Goal: Information Seeking & Learning: Understand process/instructions

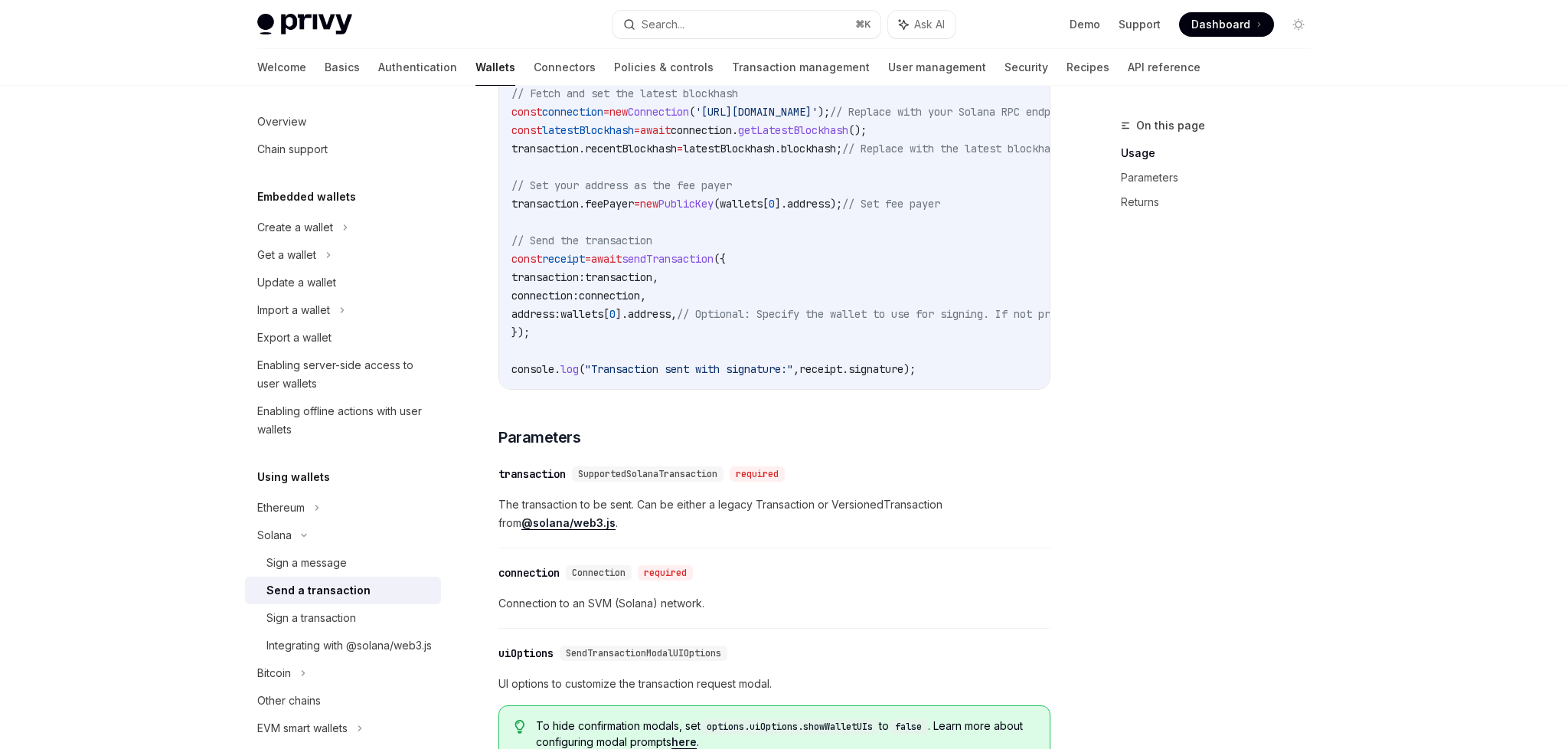
scroll to position [991, 0]
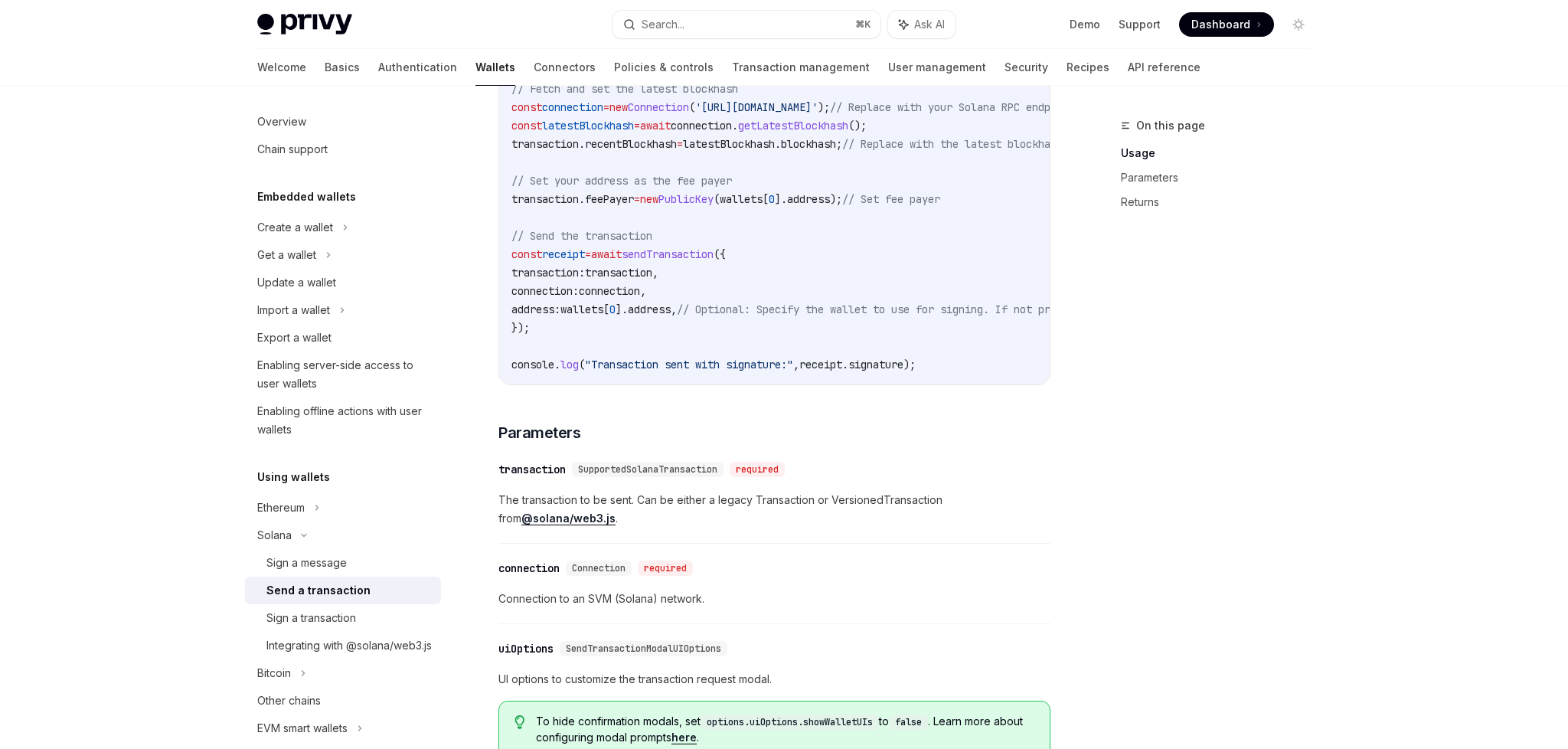
click at [1213, 252] on div "On this page Usage Parameters Returns" at bounding box center [1207, 433] width 233 height 633
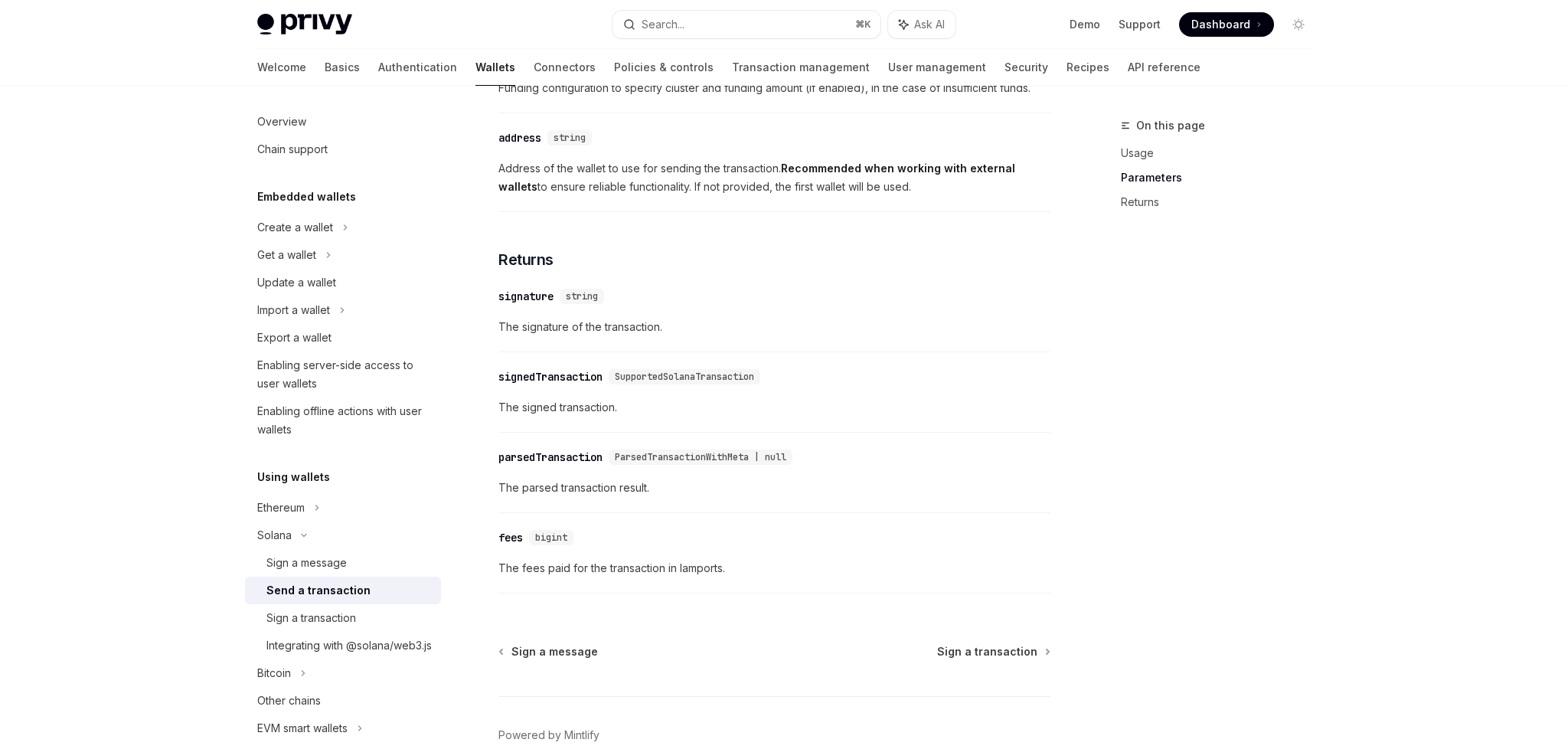
scroll to position [1829, 0]
click at [391, 655] on div "Integrating with @solana/web3.js" at bounding box center [349, 645] width 166 height 18
type textarea "*"
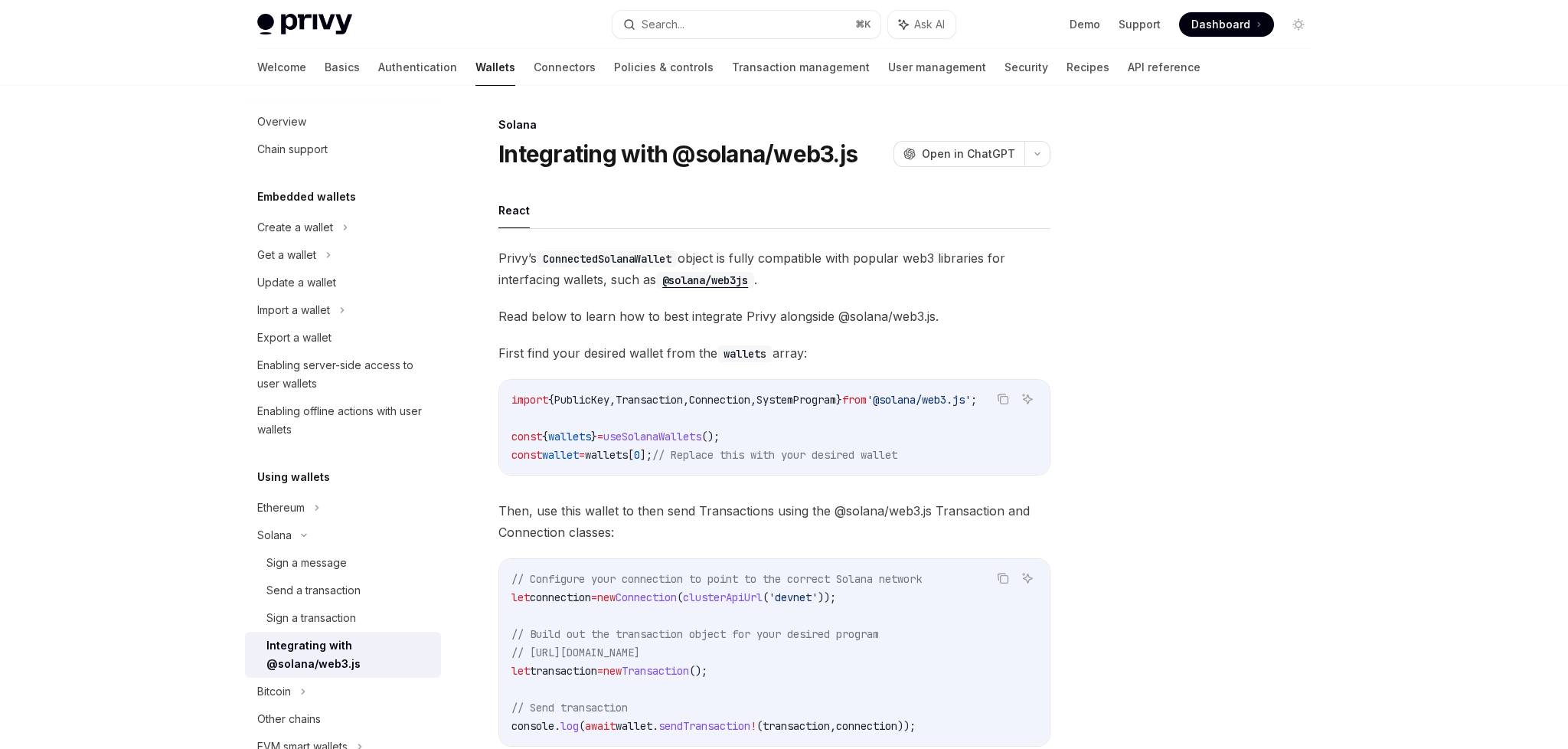
scroll to position [2, 0]
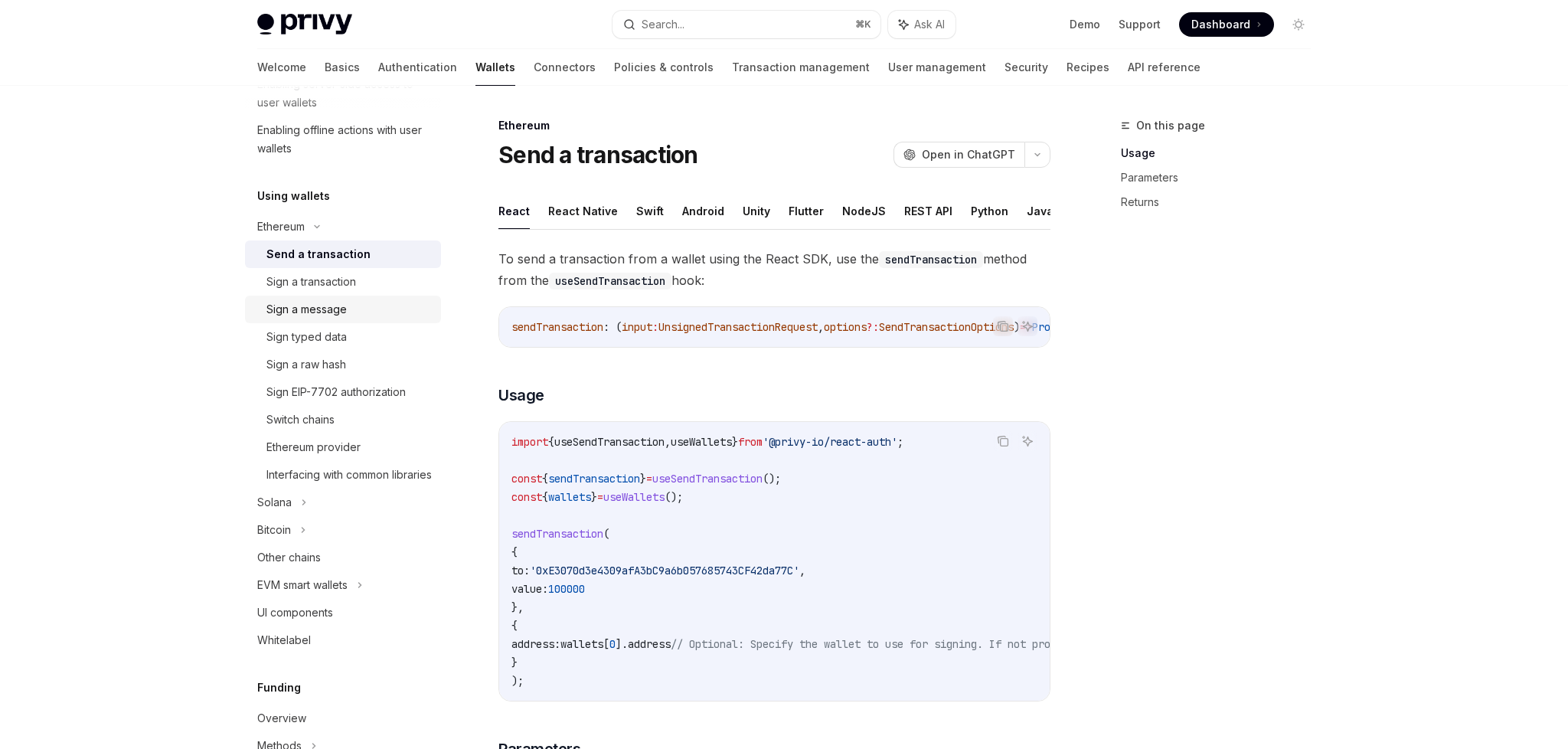
scroll to position [303, 0]
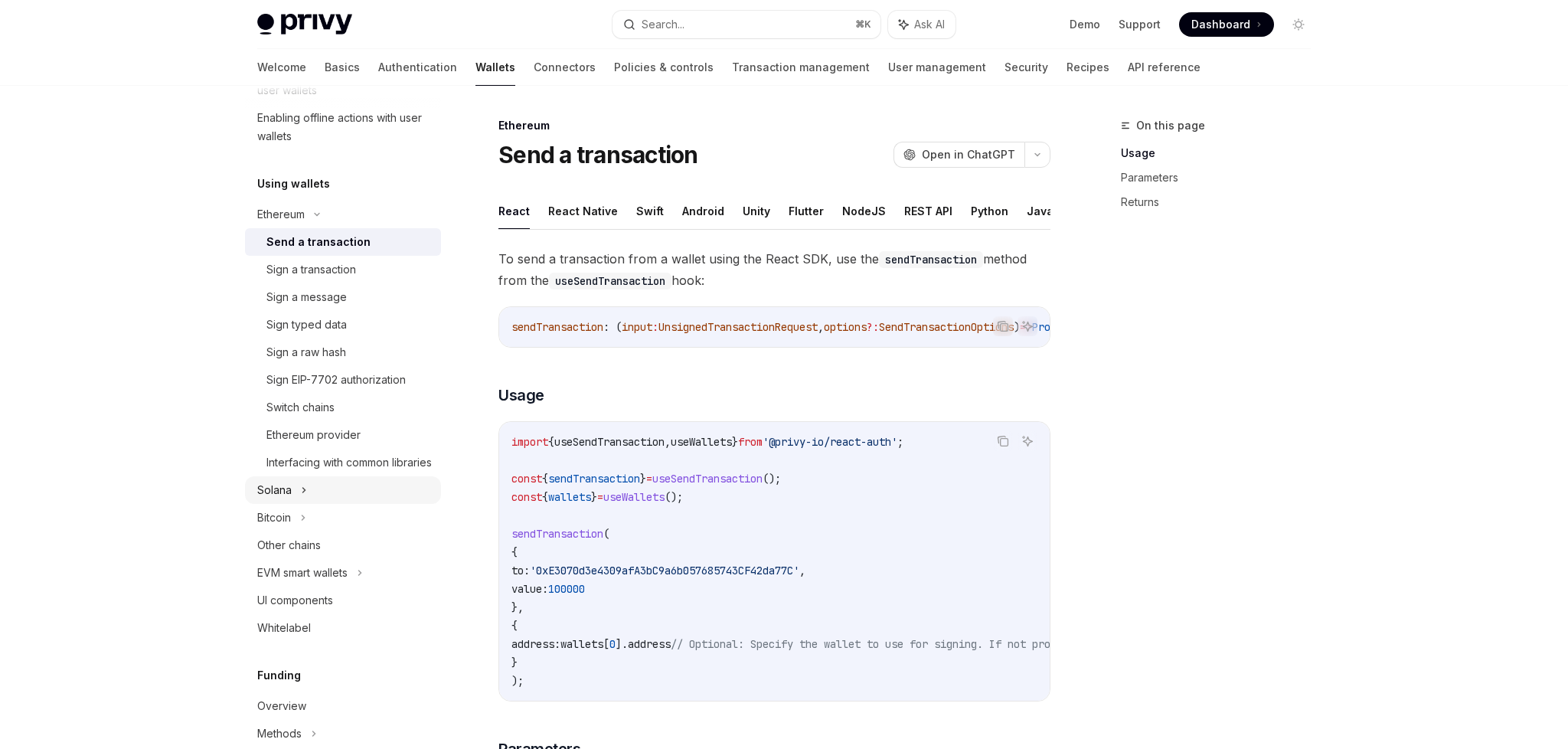
click at [347, 504] on div "Solana" at bounding box center [343, 490] width 196 height 28
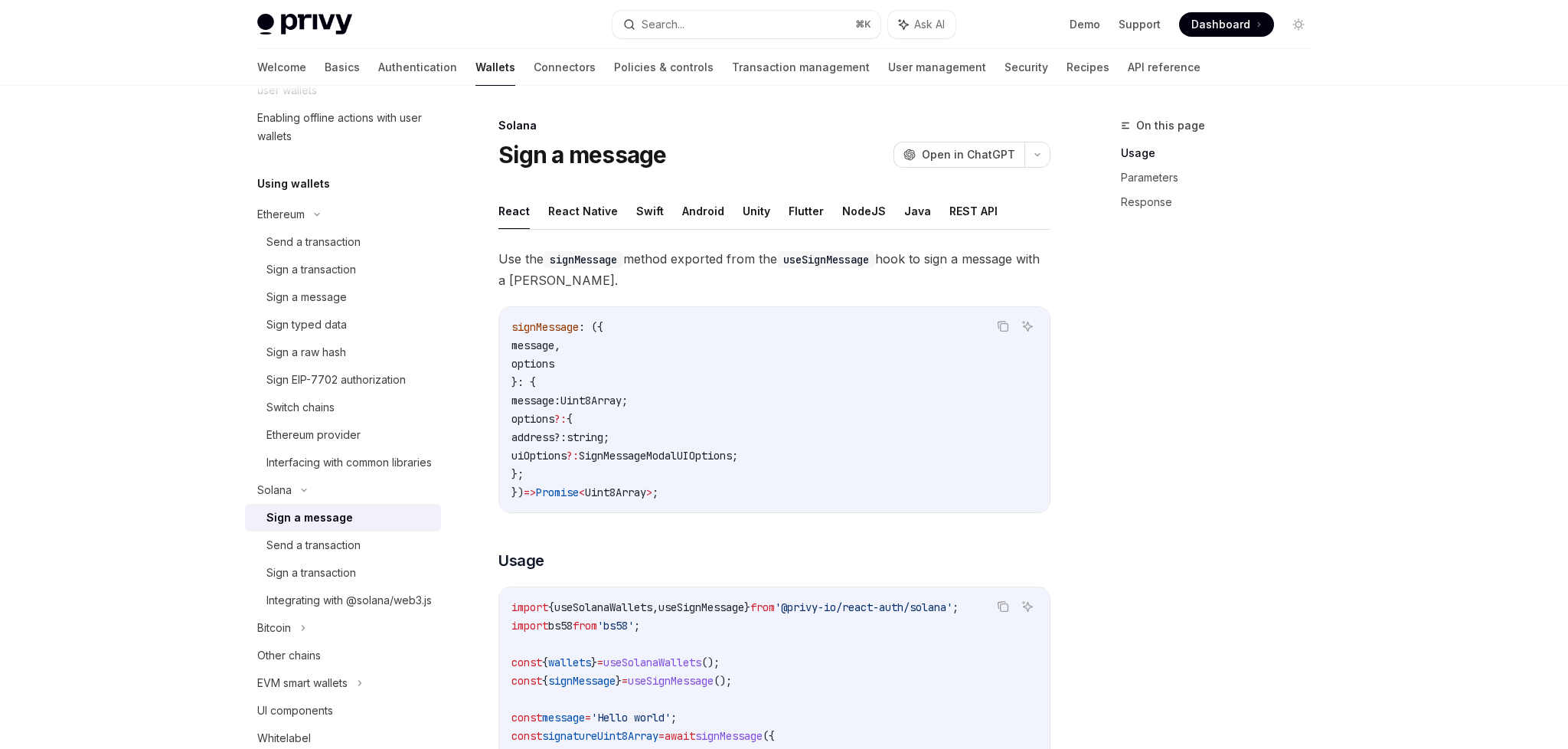
click at [776, 207] on ul "React React Native Swift Android Unity Flutter NodeJS Java REST API" at bounding box center [775, 211] width 552 height 36
click at [792, 207] on button "Flutter" at bounding box center [807, 210] width 35 height 36
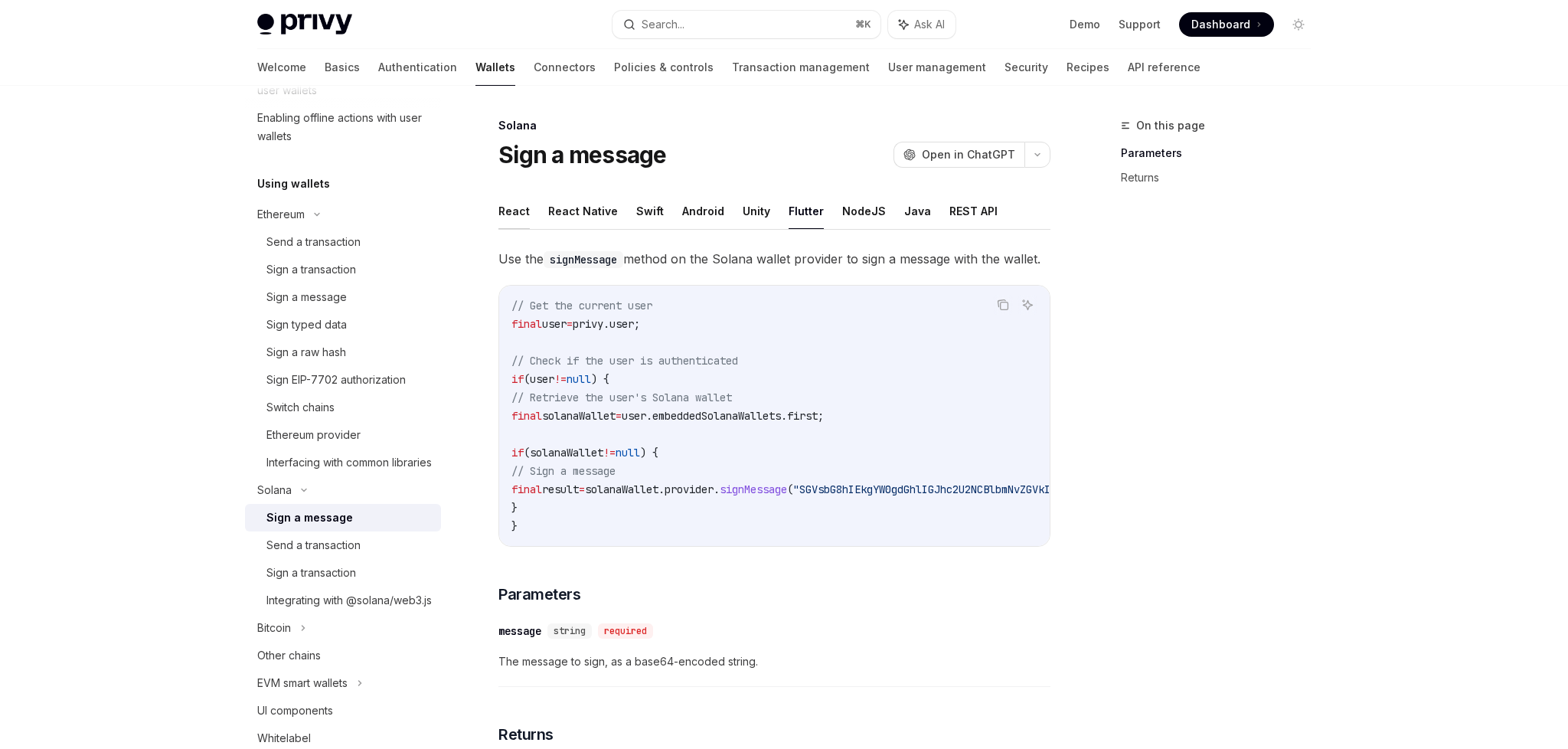
click at [525, 217] on button "React" at bounding box center [515, 210] width 32 height 36
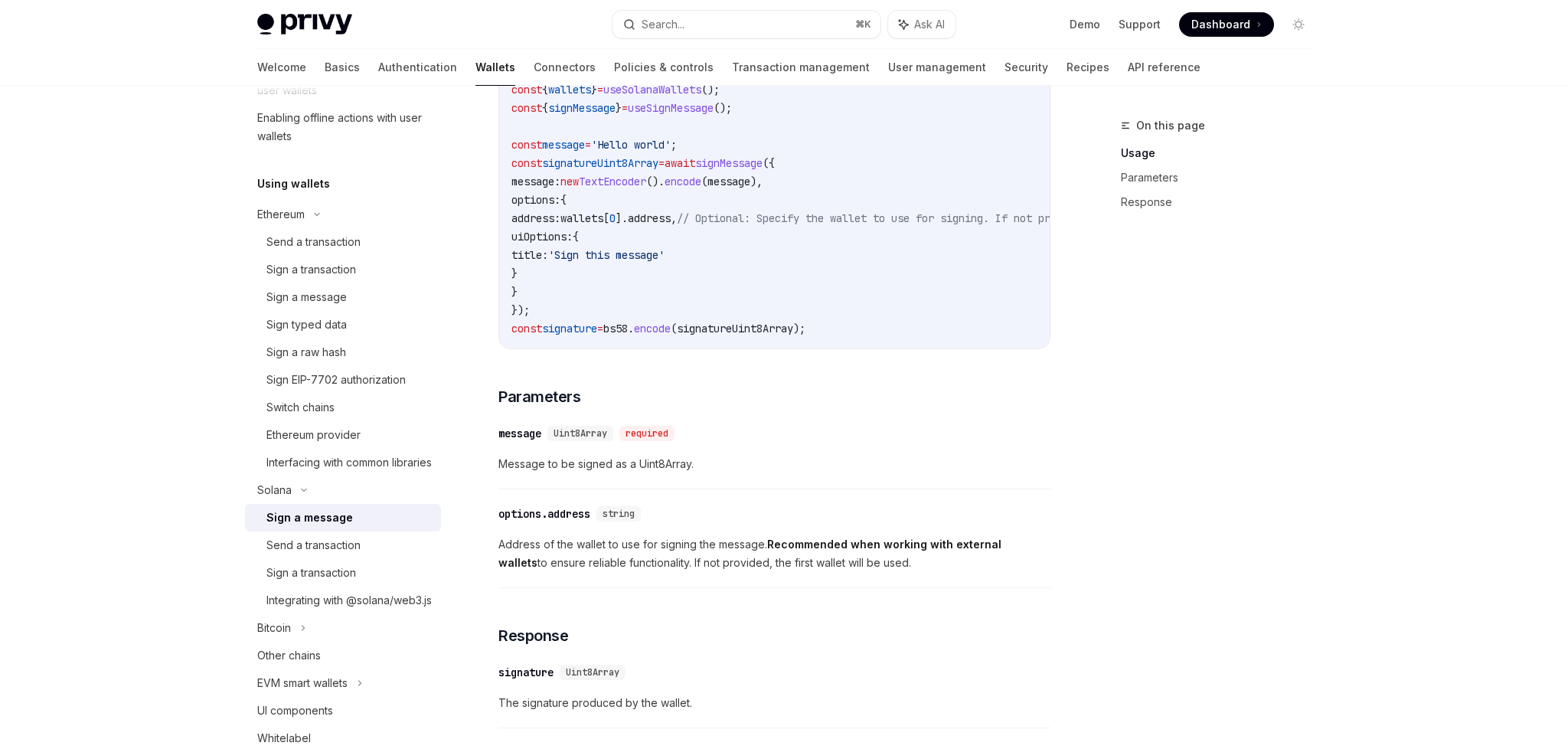
scroll to position [577, 0]
click at [370, 582] on div "Sign a transaction" at bounding box center [349, 573] width 166 height 18
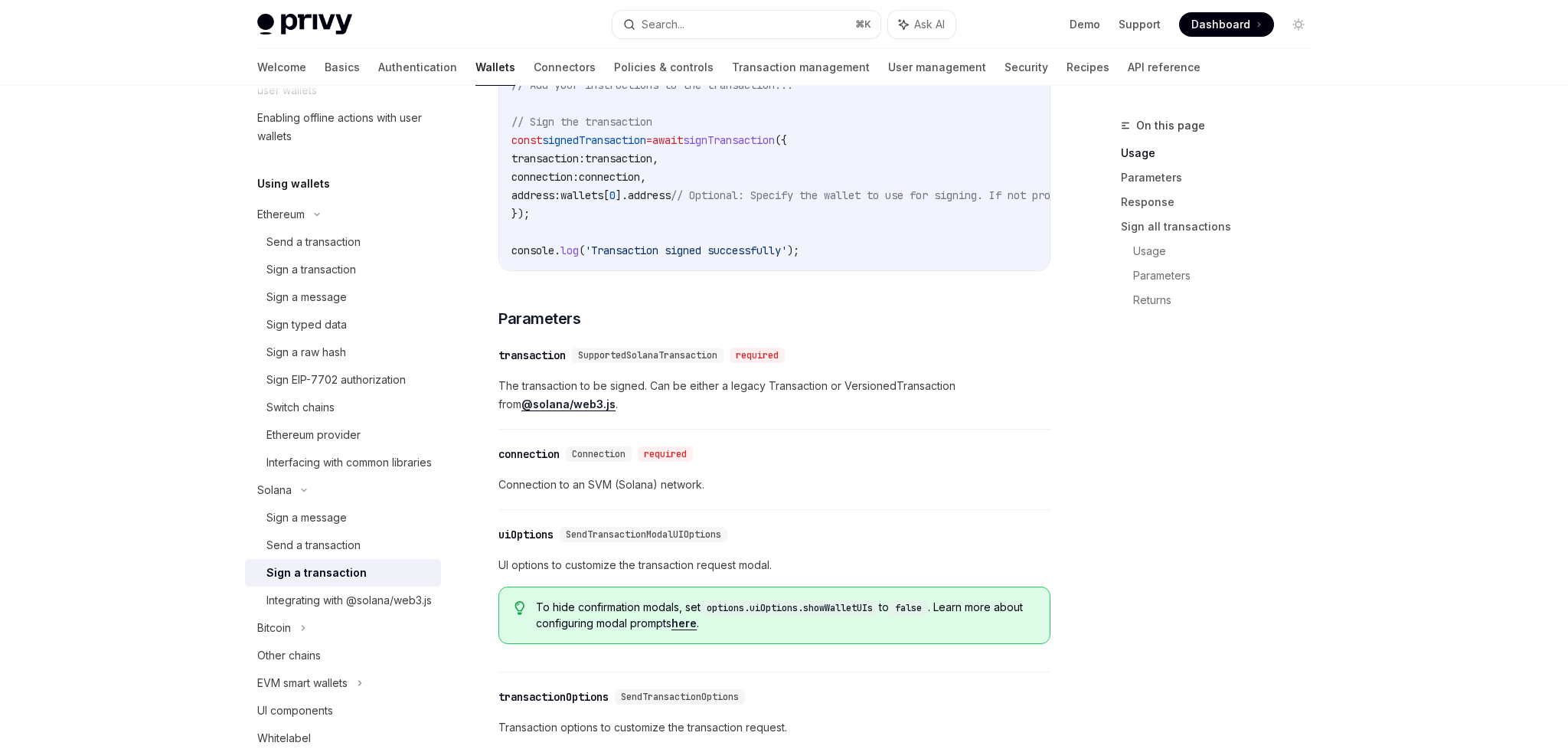
scroll to position [741, 0]
click at [363, 610] on div "Integrating with @solana/web3.js" at bounding box center [349, 600] width 166 height 18
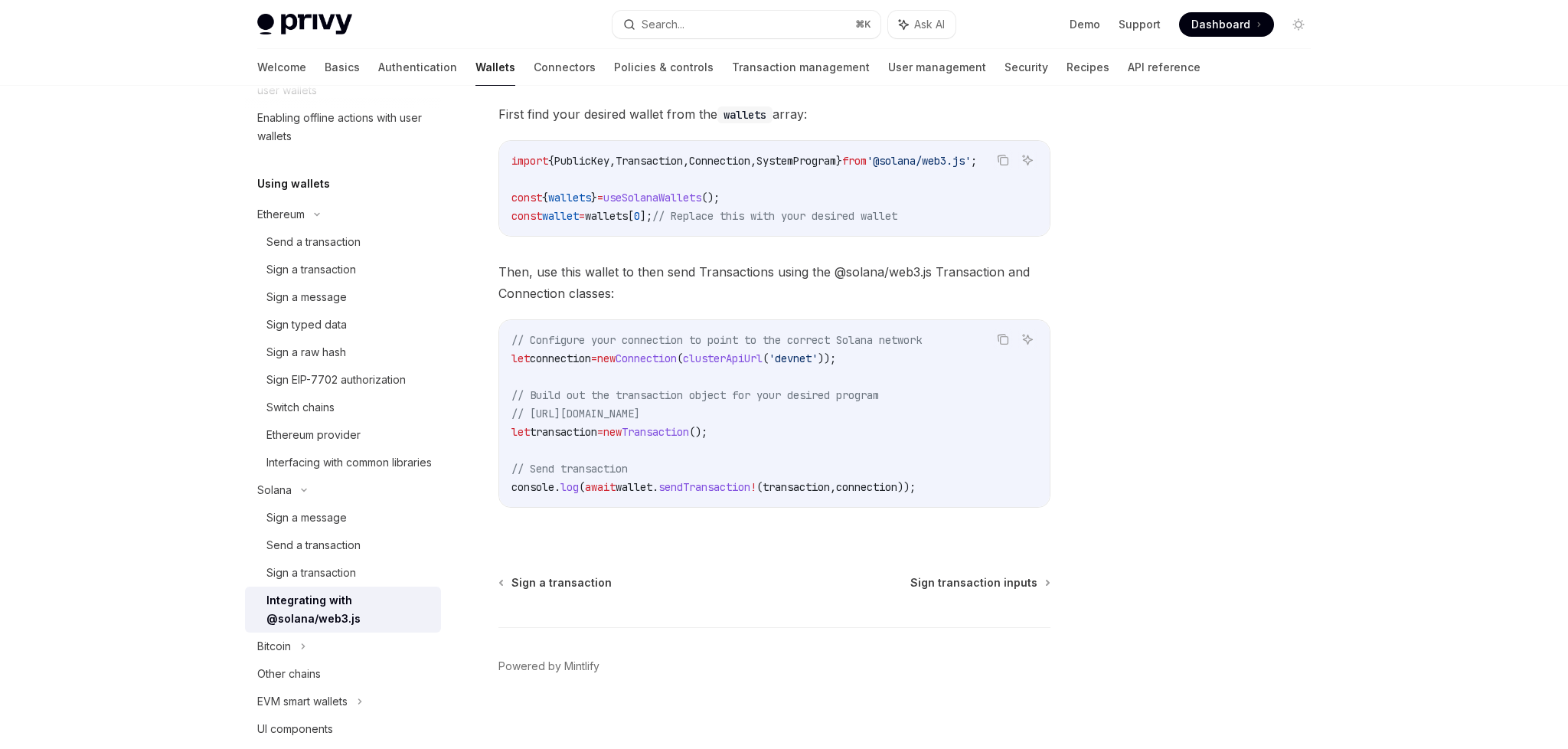
scroll to position [256, 0]
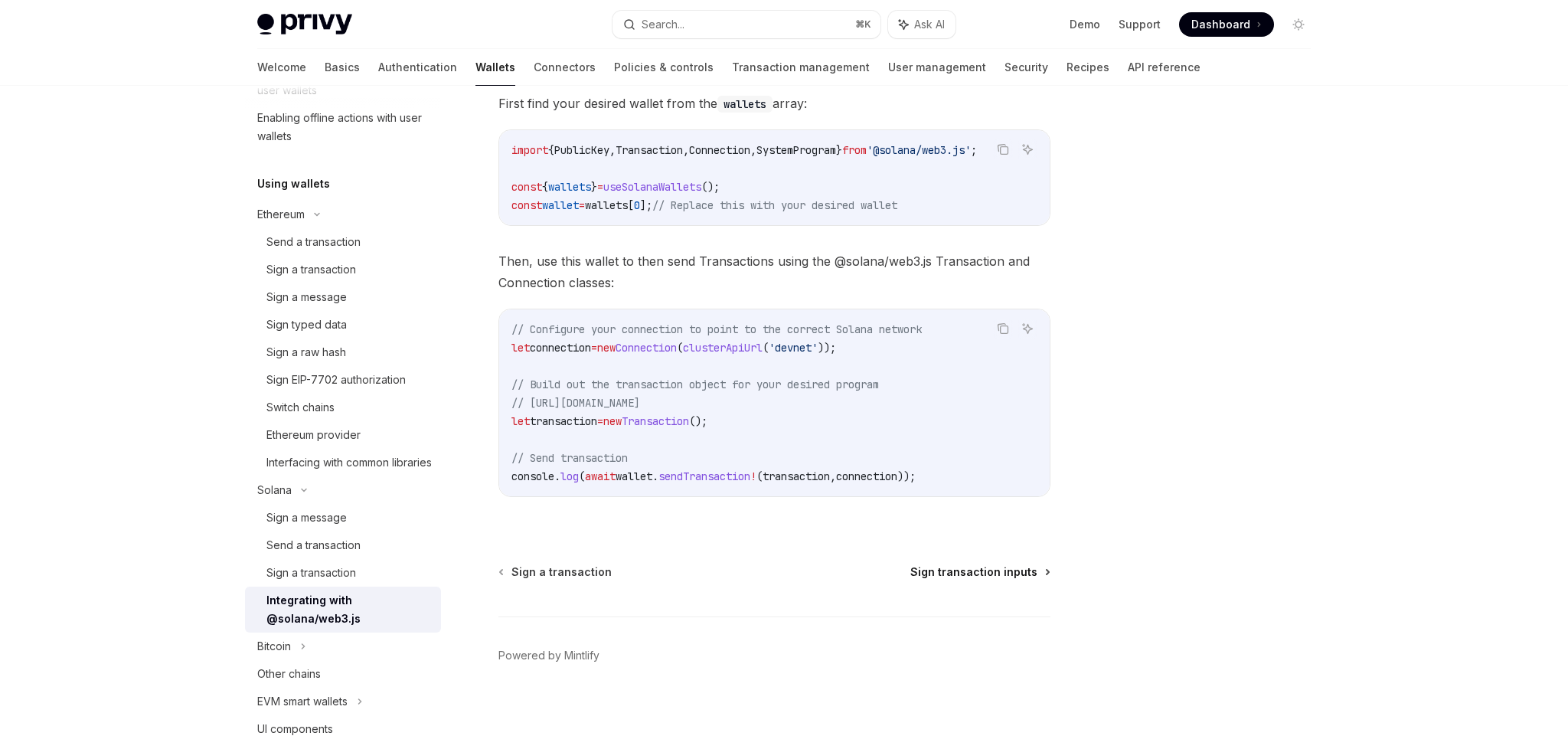
click at [957, 576] on span "Sign transaction inputs" at bounding box center [974, 572] width 127 height 15
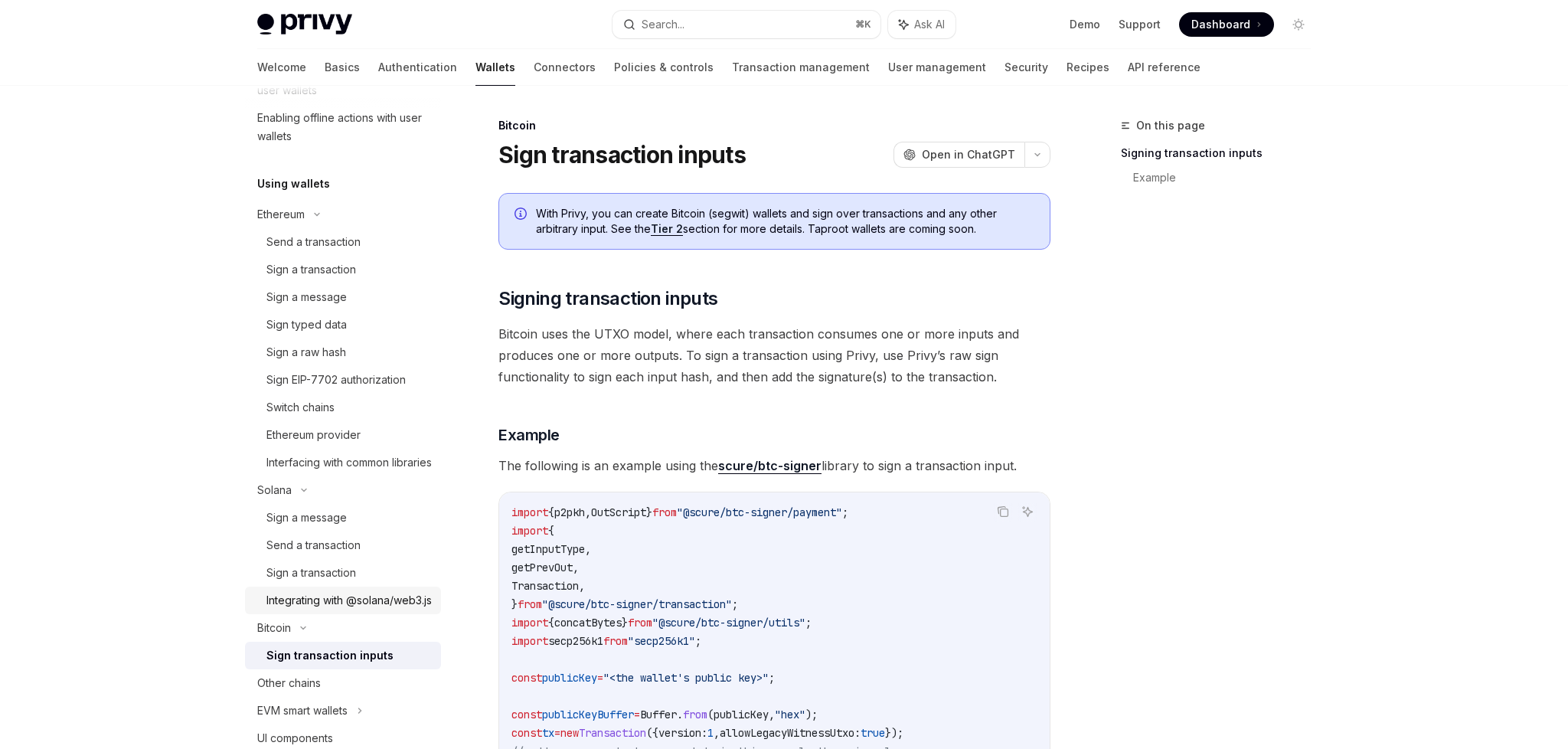
click at [381, 610] on div "Integrating with @solana/web3.js" at bounding box center [349, 600] width 166 height 18
type textarea "*"
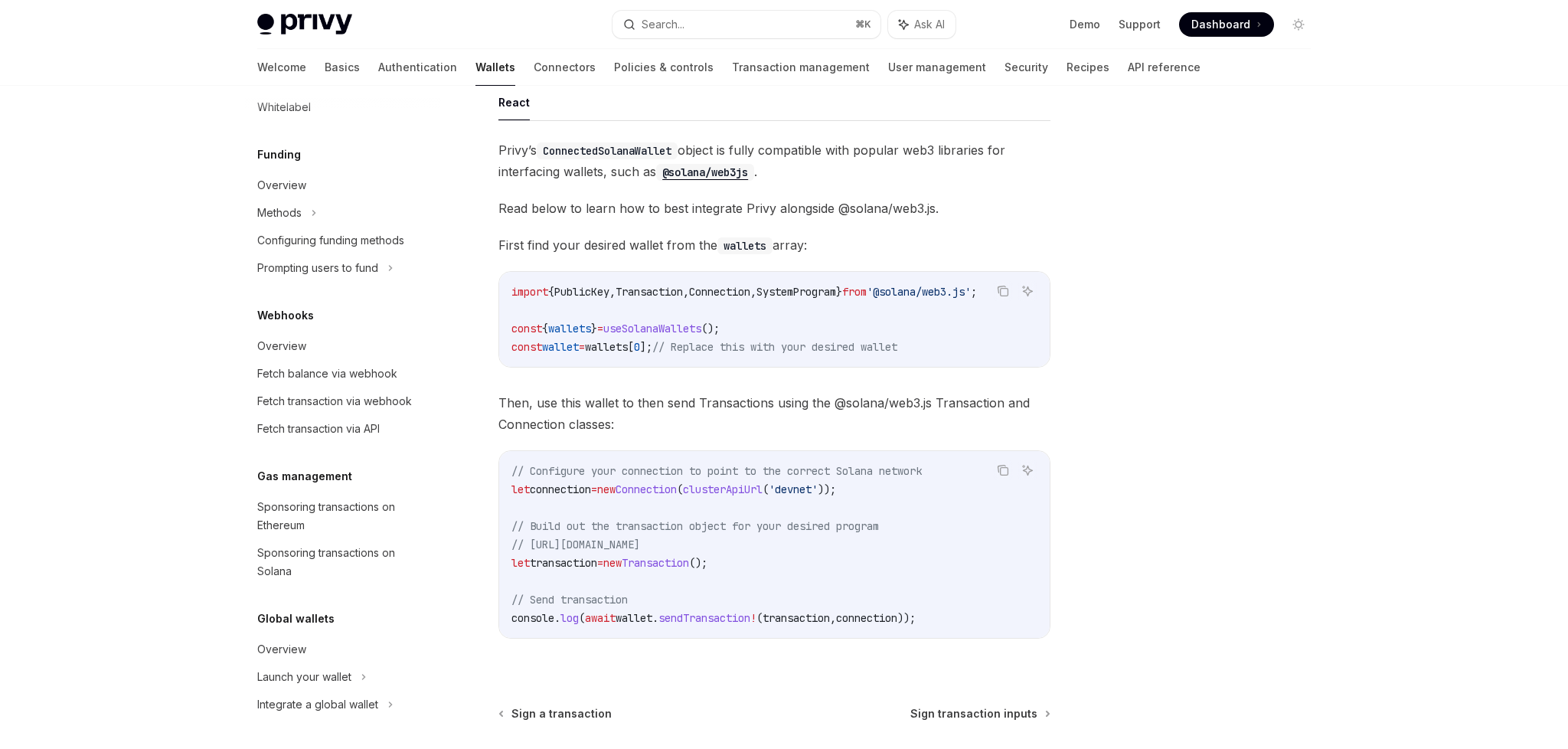
scroll to position [147, 0]
